Goal: Entertainment & Leisure: Consume media (video, audio)

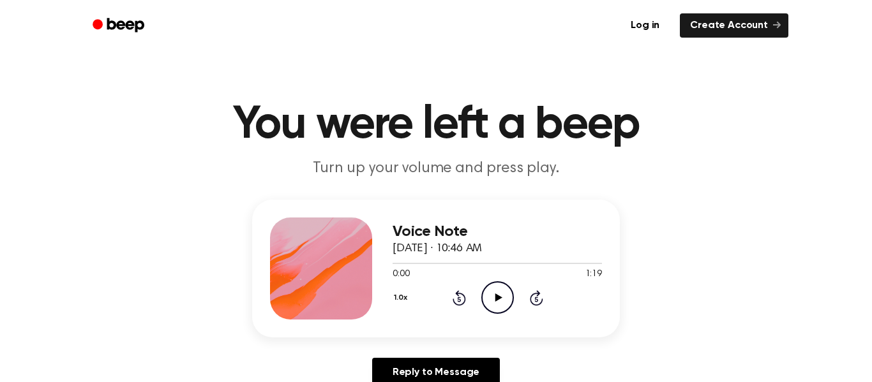
click at [479, 297] on div "1.0x Rewind 5 seconds Play Audio Skip 5 seconds" at bounding box center [496, 297] width 209 height 33
click at [490, 306] on icon "Play Audio" at bounding box center [497, 297] width 33 height 33
click at [500, 304] on icon "Play Audio" at bounding box center [497, 297] width 33 height 33
click at [406, 308] on button "1.0x" at bounding box center [401, 298] width 19 height 22
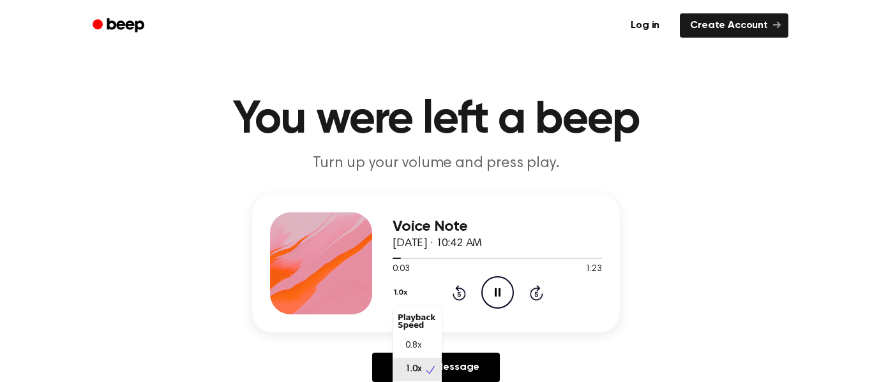
scroll to position [6, 0]
click at [413, 343] on span "0.8x" at bounding box center [413, 340] width 16 height 13
click at [498, 283] on icon "Pause Audio" at bounding box center [497, 292] width 33 height 33
click at [396, 292] on button "0.8x" at bounding box center [403, 293] width 22 height 22
click at [419, 366] on span "1.0x" at bounding box center [413, 363] width 16 height 13
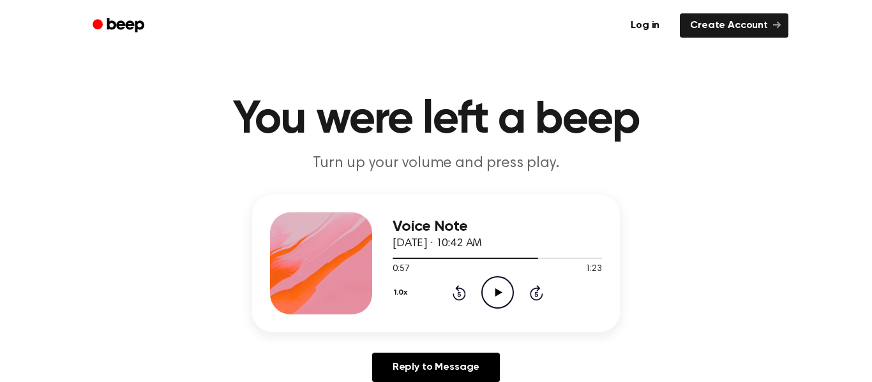
click at [497, 288] on icon "Play Audio" at bounding box center [497, 292] width 33 height 33
click at [603, 260] on div "Voice Note [DATE] · 10:42 AM 1:02 1:23 Your browser does not support the [objec…" at bounding box center [435, 264] width 367 height 138
click at [601, 257] on div at bounding box center [496, 258] width 209 height 10
drag, startPoint x: 599, startPoint y: 259, endPoint x: 2, endPoint y: 336, distance: 602.2
click at [2, 336] on main "You were left a beep Turn up your volume and press play. Voice Note [DATE] · 10…" at bounding box center [436, 388] width 872 height 787
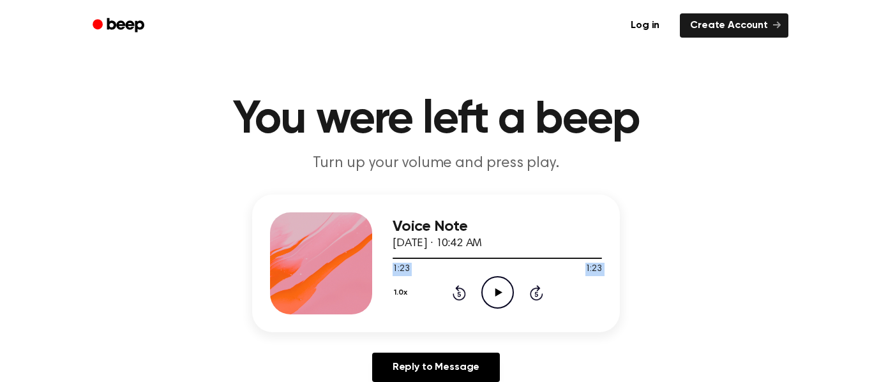
click at [493, 301] on icon "Play Audio" at bounding box center [497, 292] width 33 height 33
